Goal: Task Accomplishment & Management: Manage account settings

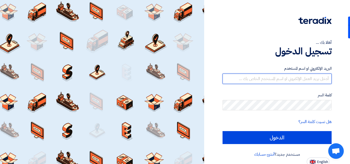
click at [270, 81] on input "text" at bounding box center [277, 79] width 109 height 10
type input "[PERSON_NAME][EMAIL_ADDRESS][DOMAIN_NAME]"
drag, startPoint x: 278, startPoint y: 78, endPoint x: 306, endPoint y: 80, distance: 27.8
click at [306, 80] on input "[PERSON_NAME][EMAIL_ADDRESS][DOMAIN_NAME]" at bounding box center [277, 79] width 109 height 10
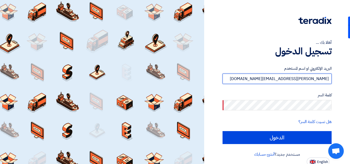
click at [306, 80] on input "[PERSON_NAME][EMAIL_ADDRESS][DOMAIN_NAME]" at bounding box center [277, 79] width 109 height 10
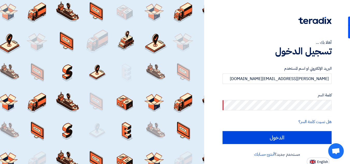
drag, startPoint x: 291, startPoint y: 80, endPoint x: 324, endPoint y: 62, distance: 37.5
click at [324, 63] on div "البريد الإلكتروني او اسم المستخدم [PERSON_NAME][EMAIL_ADDRESS][DOMAIN_NAME] كلم…" at bounding box center [277, 104] width 109 height 93
